Goal: Task Accomplishment & Management: Manage account settings

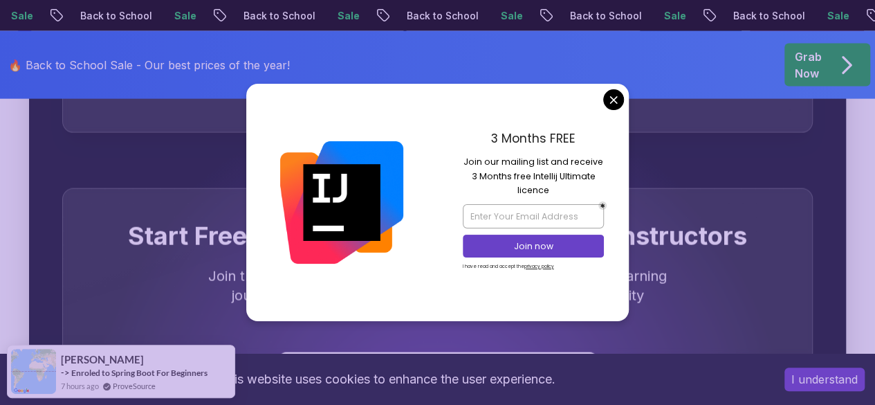
scroll to position [4127, 0]
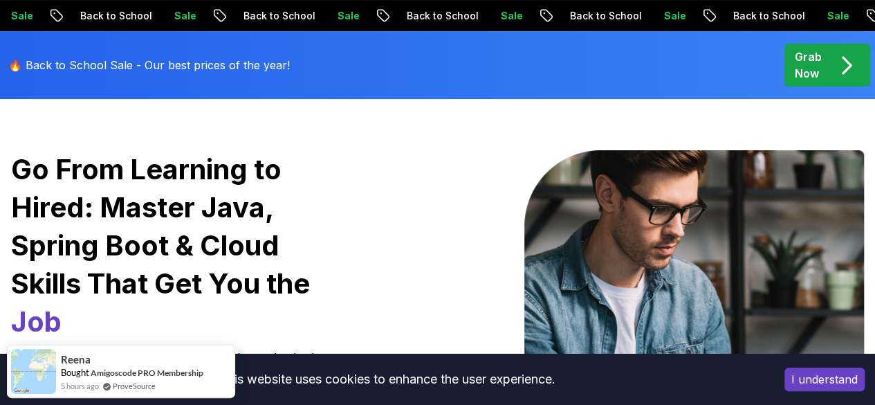
scroll to position [86, 0]
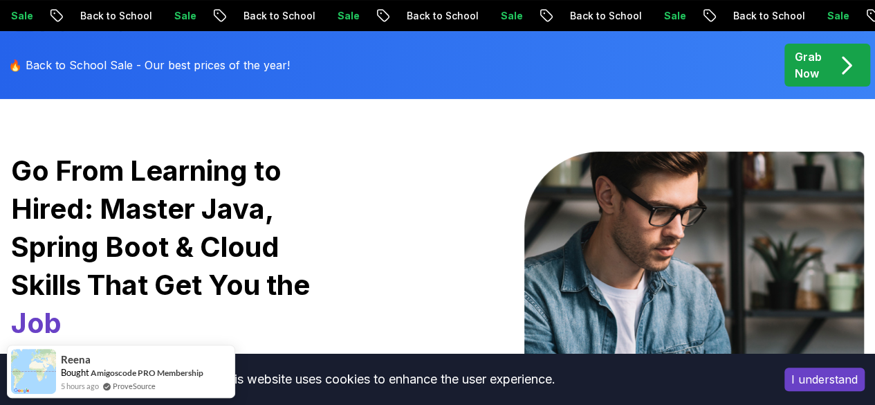
click at [609, 212] on img at bounding box center [694, 329] width 340 height 356
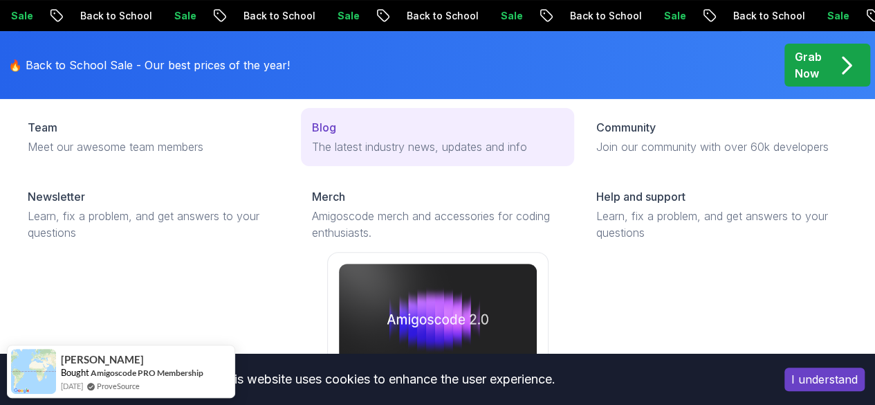
scroll to position [0, 0]
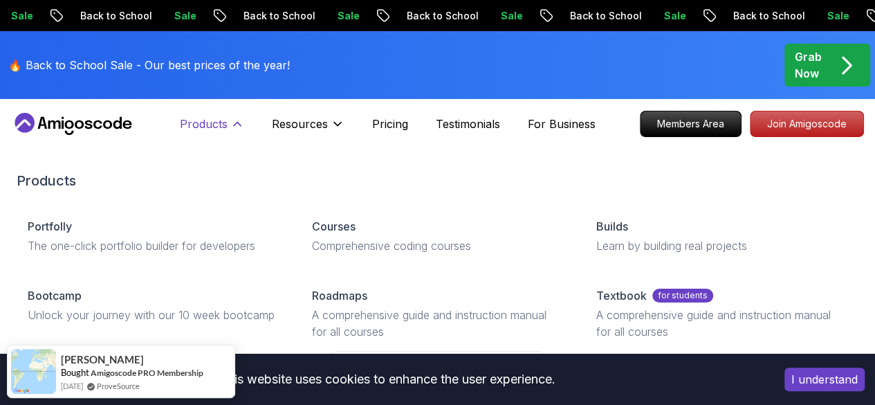
click at [214, 122] on p "Products" at bounding box center [204, 124] width 48 height 17
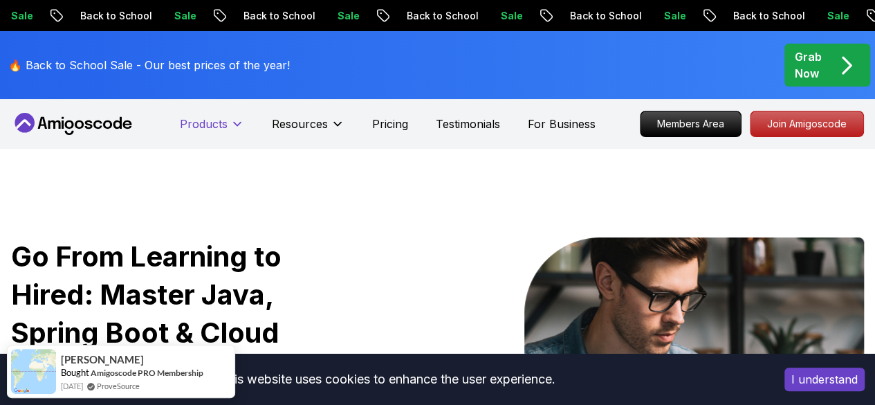
click at [214, 122] on p "Products" at bounding box center [204, 124] width 48 height 17
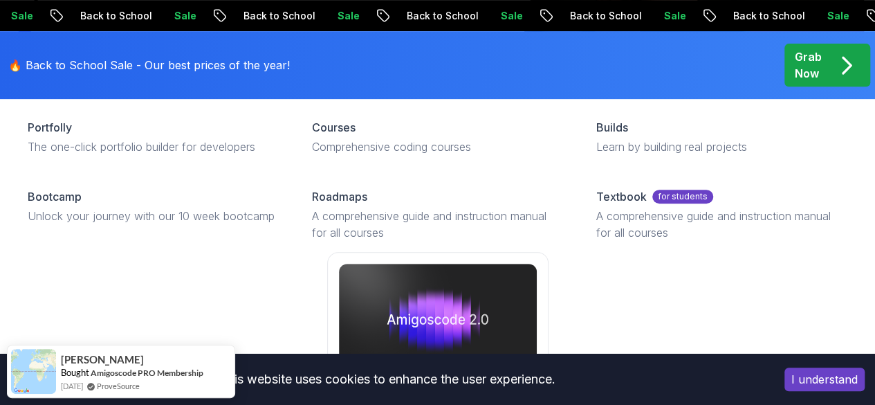
scroll to position [289, 0]
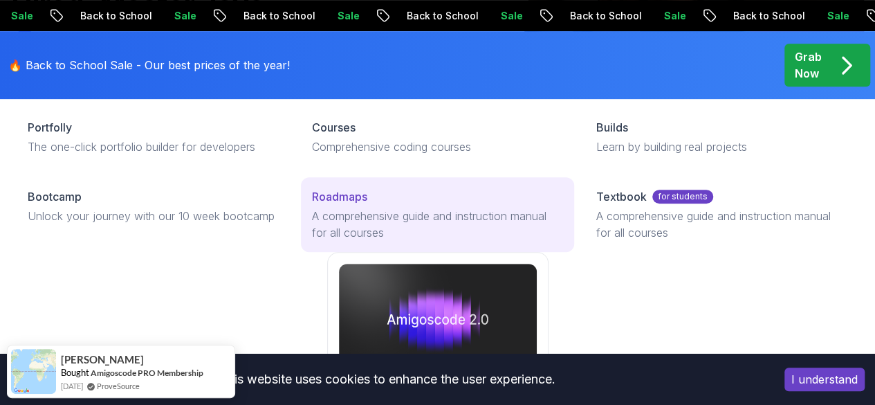
click at [312, 205] on p "Roadmaps" at bounding box center [339, 196] width 55 height 17
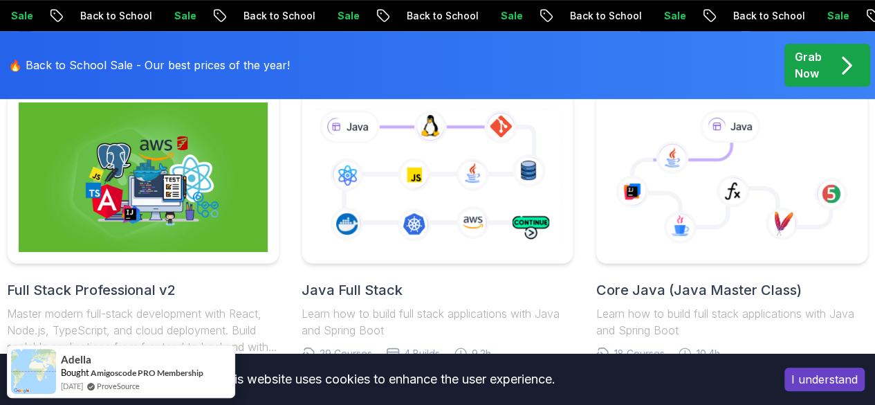
scroll to position [361, 0]
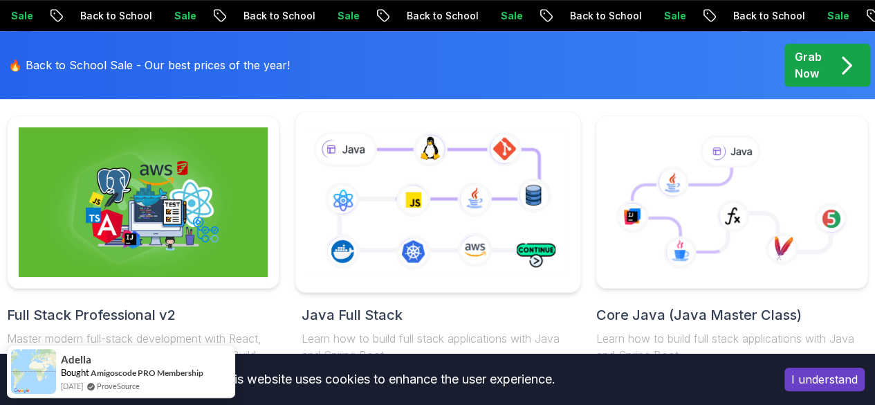
click at [457, 202] on icon at bounding box center [437, 202] width 267 height 149
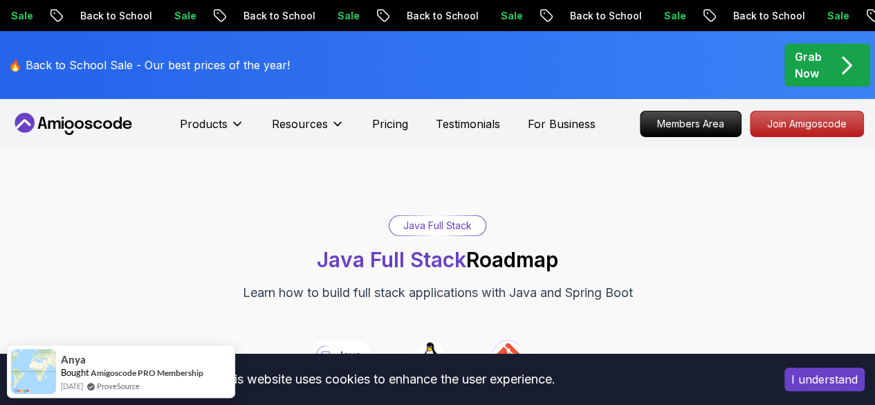
drag, startPoint x: 457, startPoint y: 202, endPoint x: 326, endPoint y: 200, distance: 130.8
click at [326, 200] on div "Java Full Stack Java Full Stack Roadmap Learn how to build full stack applicati…" at bounding box center [437, 356] width 875 height 415
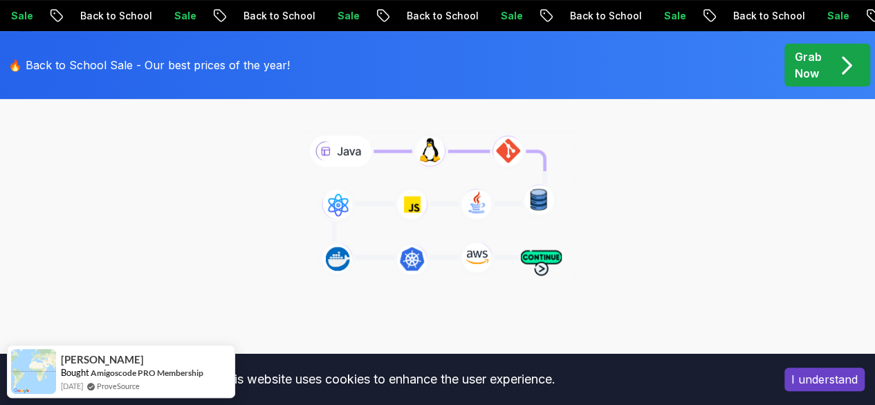
scroll to position [203, 0]
drag, startPoint x: 461, startPoint y: 196, endPoint x: 416, endPoint y: 234, distance: 58.9
click at [416, 234] on icon at bounding box center [437, 207] width 281 height 156
click at [384, 157] on icon at bounding box center [437, 207] width 281 height 156
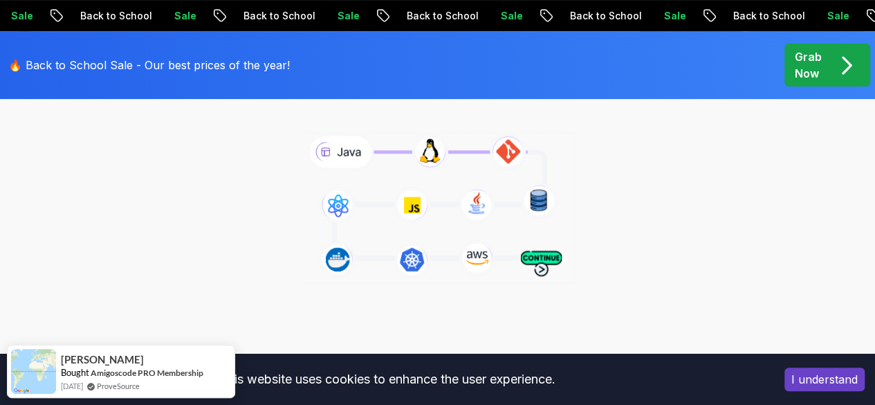
click at [384, 157] on icon at bounding box center [437, 207] width 281 height 156
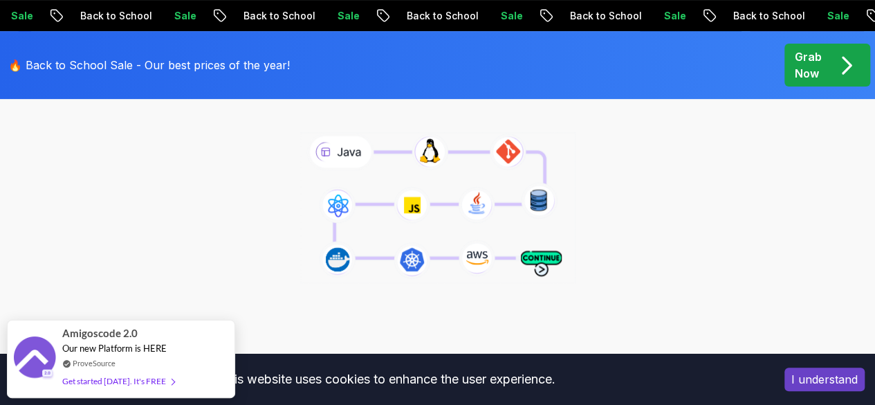
drag, startPoint x: 526, startPoint y: 246, endPoint x: 416, endPoint y: 208, distance: 115.7
click at [416, 208] on icon at bounding box center [437, 207] width 281 height 156
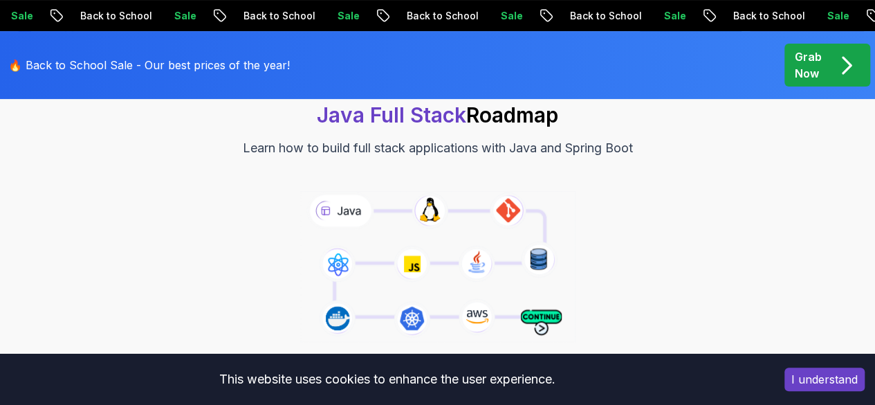
scroll to position [144, 0]
drag, startPoint x: 409, startPoint y: 278, endPoint x: 371, endPoint y: 237, distance: 56.3
click at [371, 237] on icon at bounding box center [437, 267] width 281 height 156
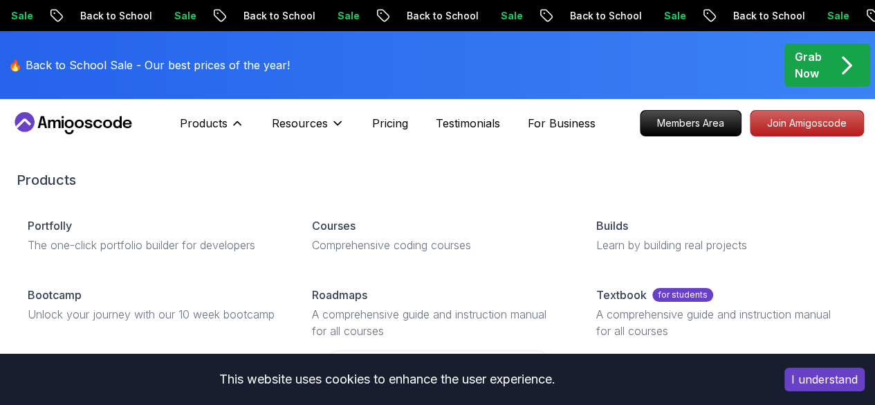
scroll to position [0, 0]
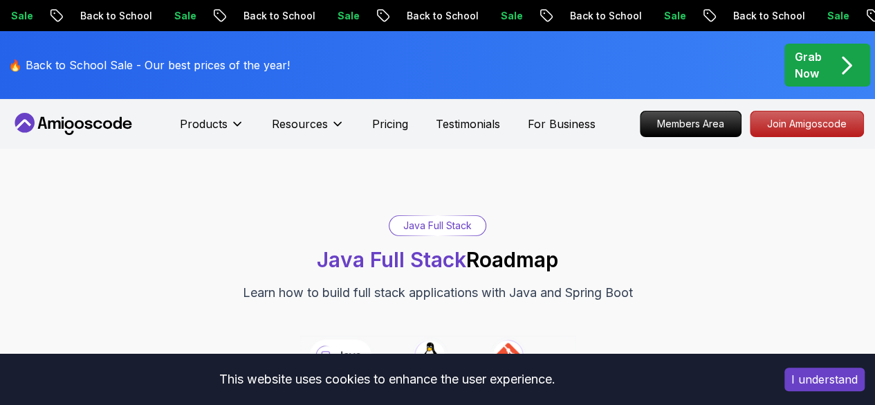
click at [91, 117] on icon at bounding box center [73, 124] width 125 height 22
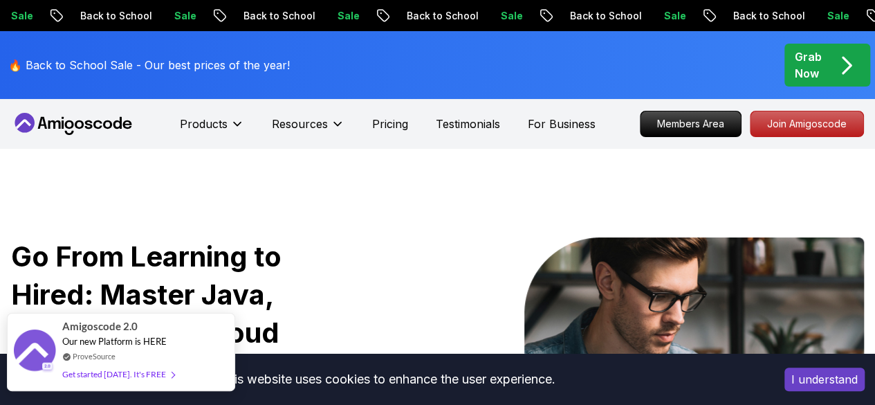
click at [166, 370] on span at bounding box center [170, 374] width 8 height 10
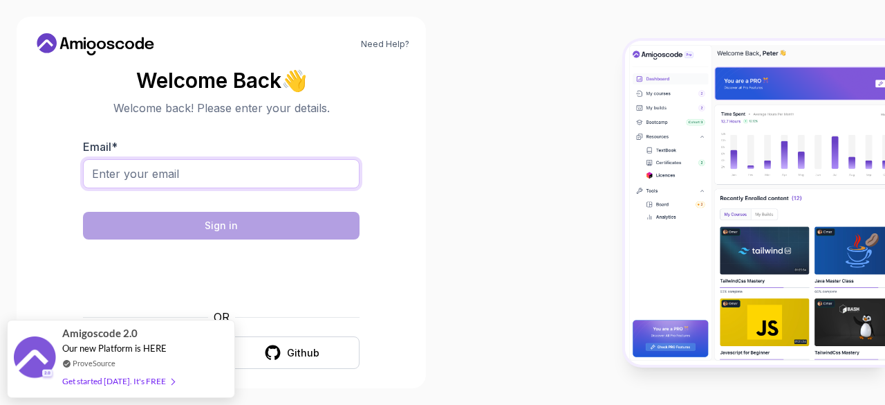
click at [257, 173] on input "Email *" at bounding box center [221, 173] width 277 height 29
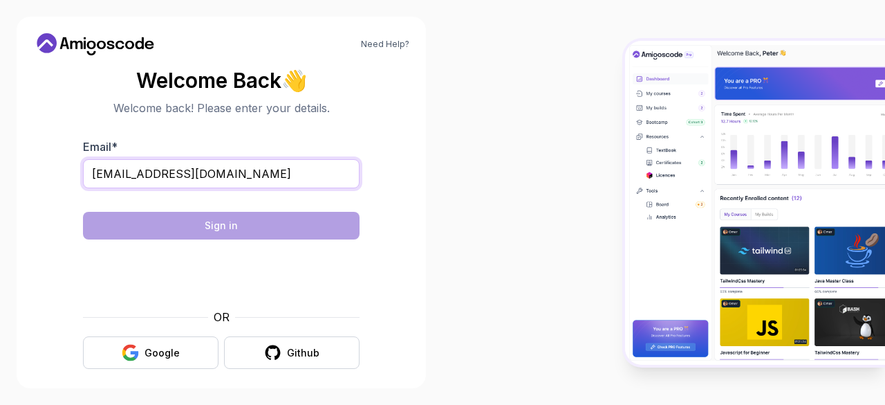
type input "[EMAIL_ADDRESS][DOMAIN_NAME]"
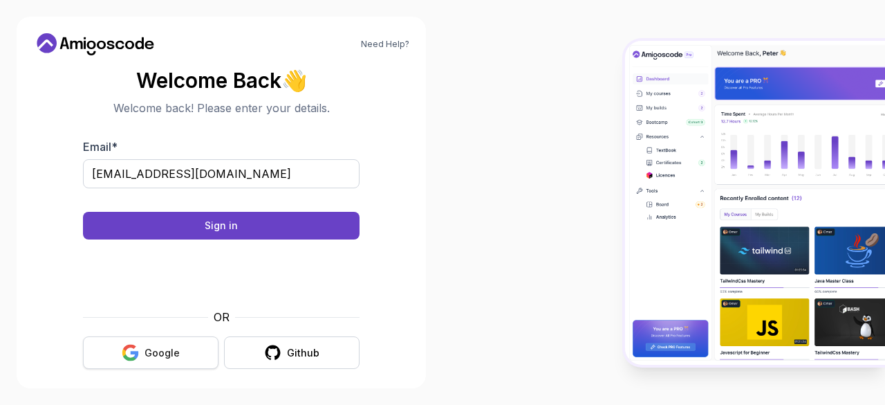
click at [163, 358] on div "Google" at bounding box center [162, 353] width 35 height 14
